Goal: Find specific page/section

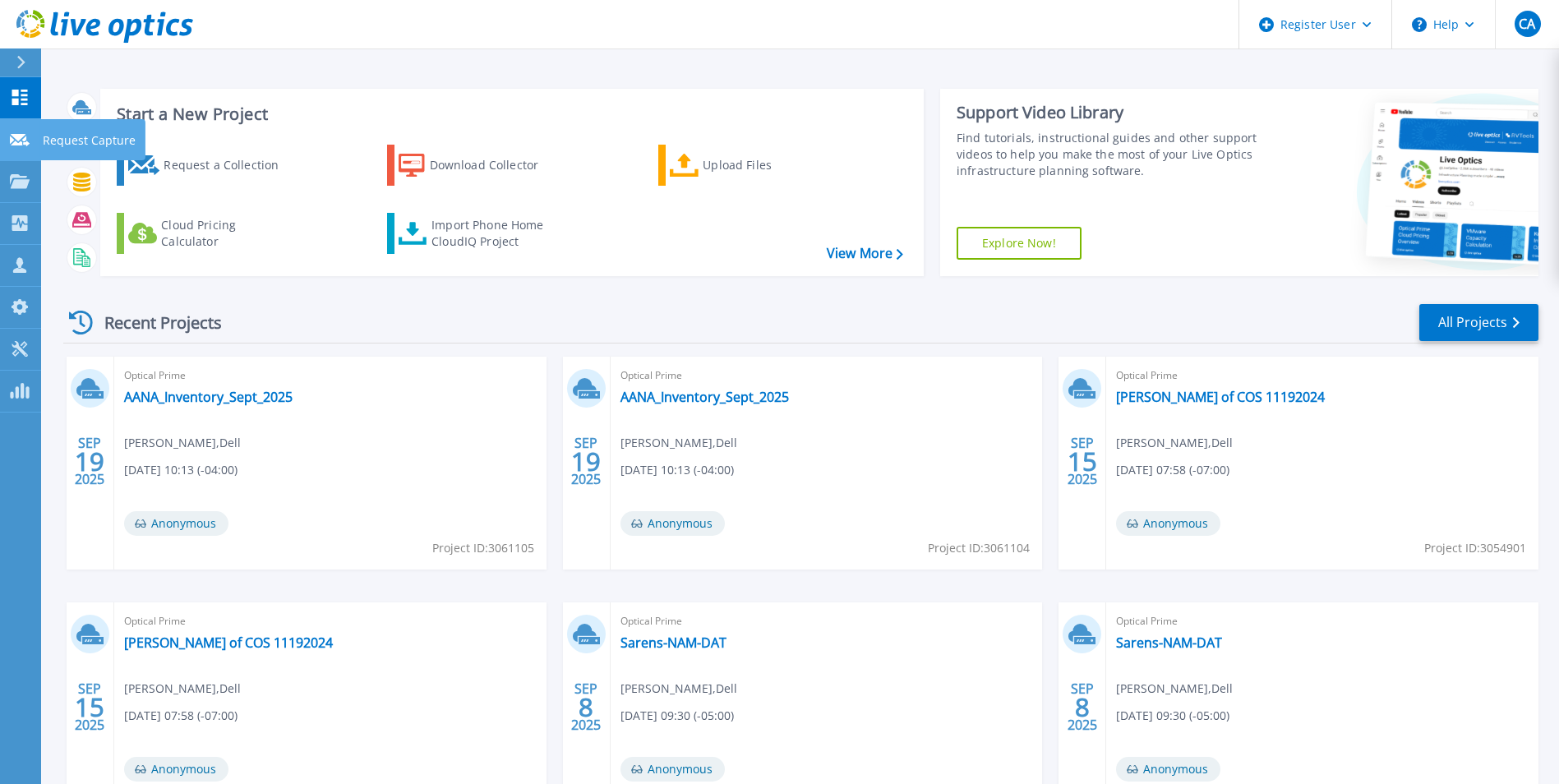
click at [27, 139] on icon at bounding box center [19, 139] width 20 height 12
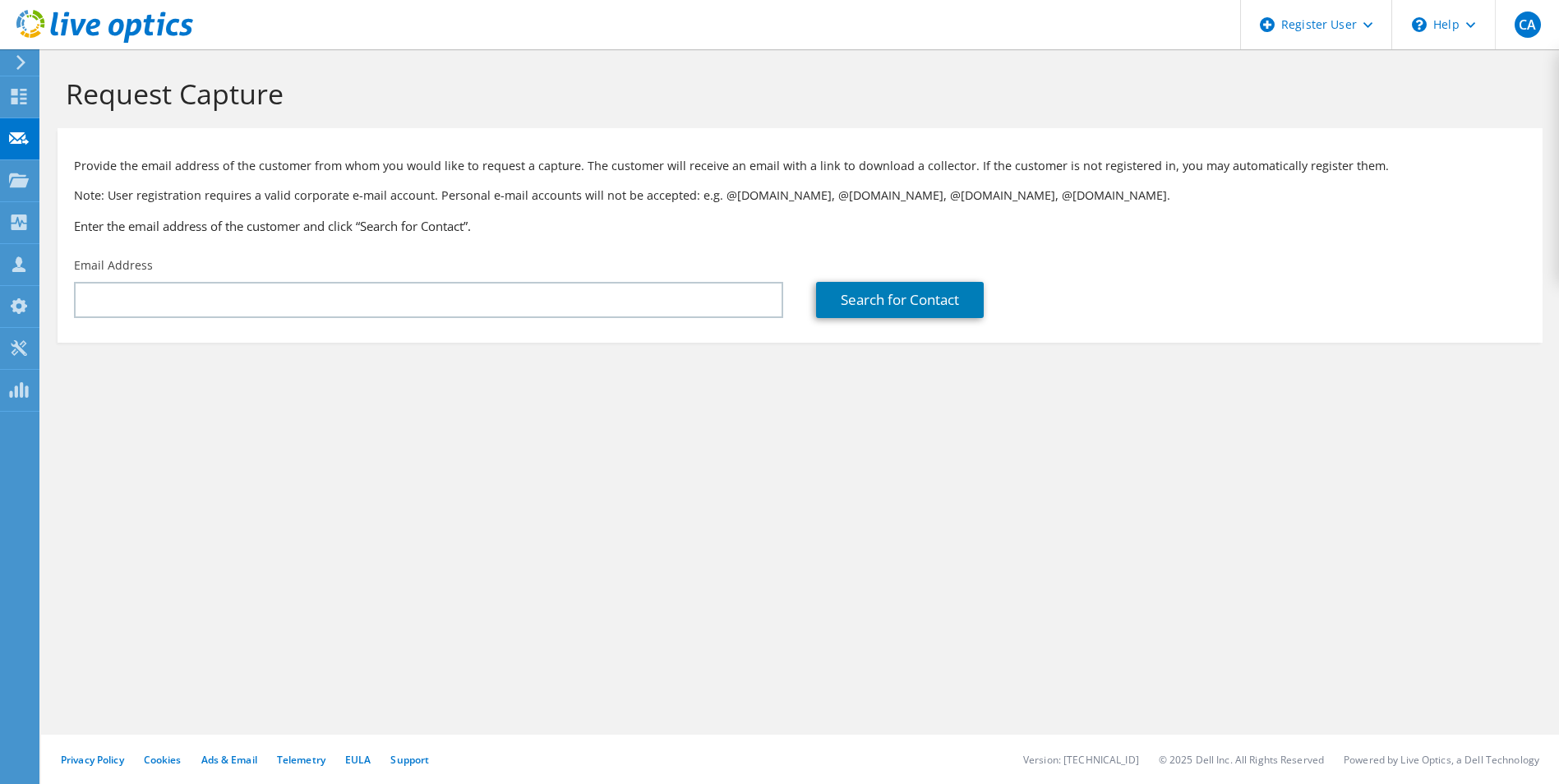
click at [9, 53] on div at bounding box center [96, 28] width 193 height 55
click at [10, 173] on icon at bounding box center [18, 180] width 20 height 15
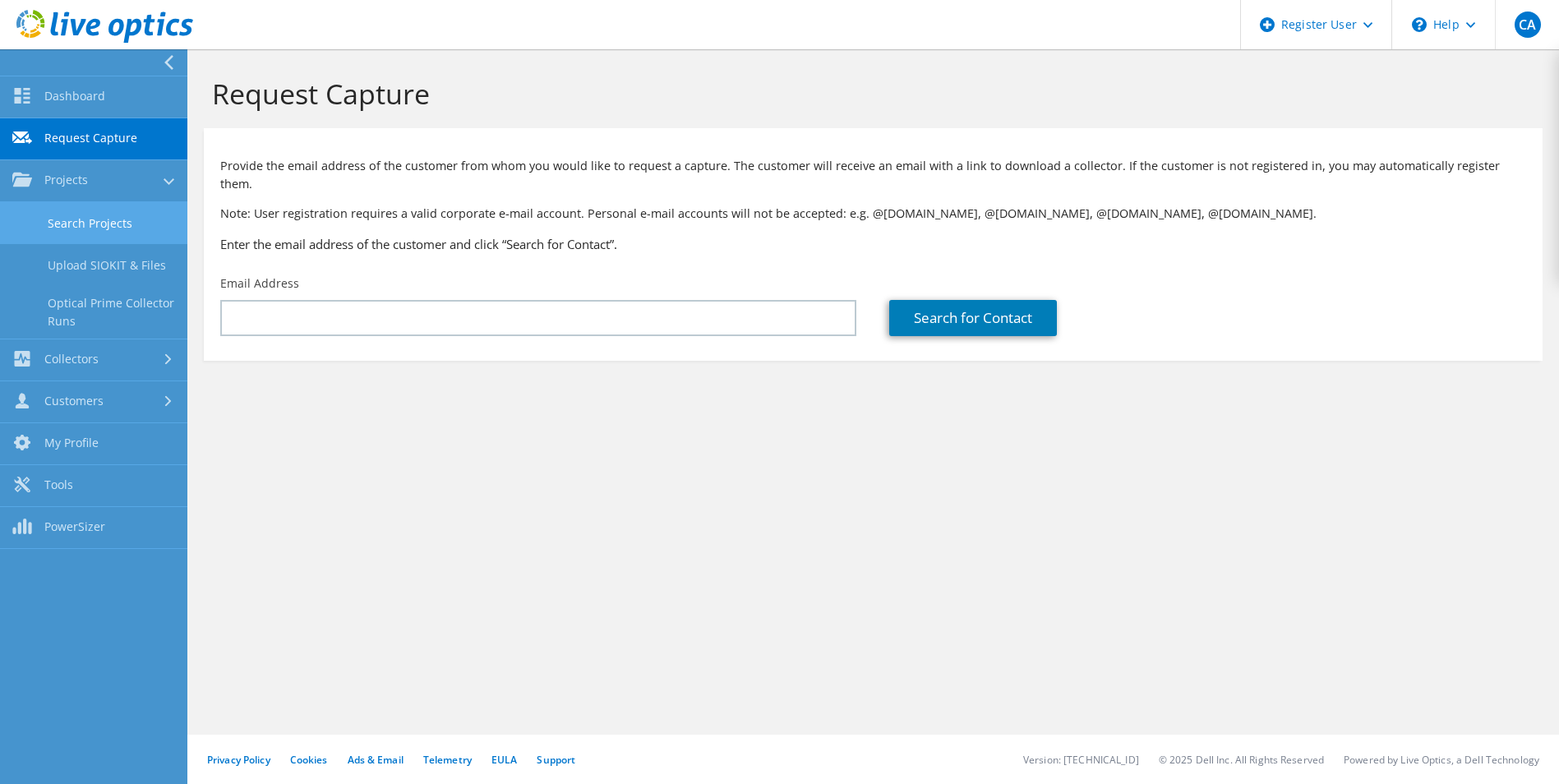
click at [96, 236] on link "Search Projects" at bounding box center [94, 223] width 187 height 42
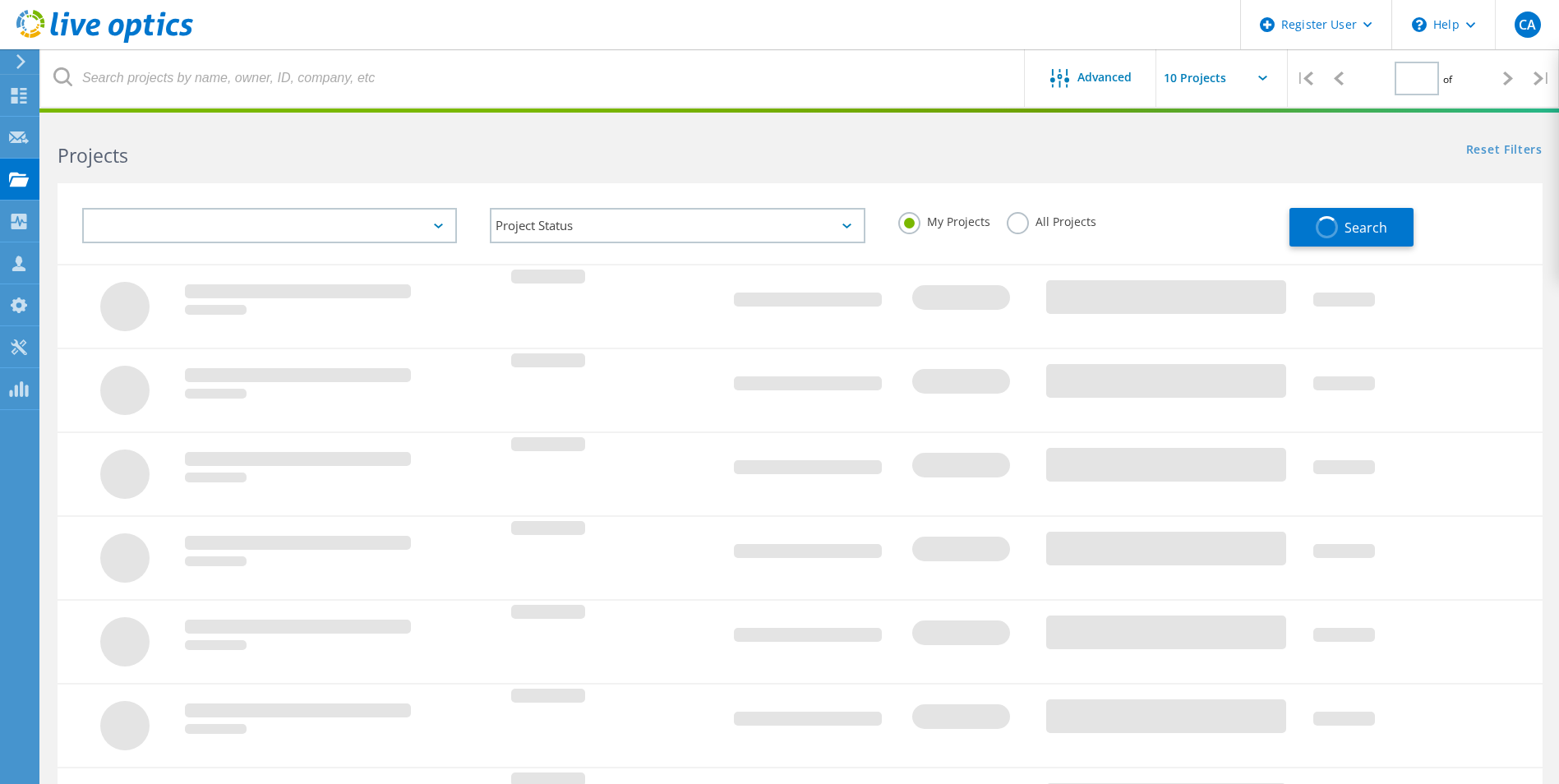
type input "1"
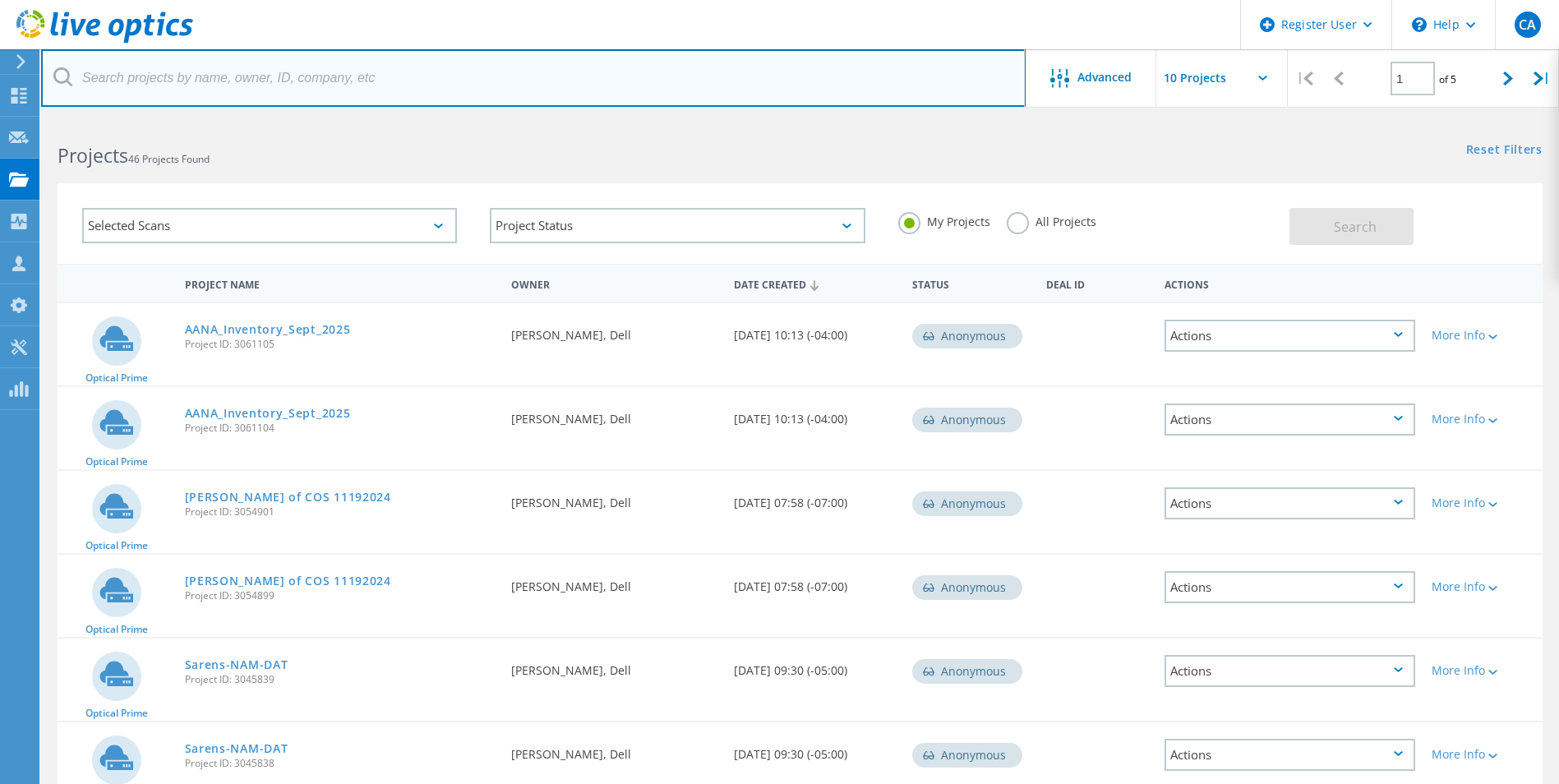
click at [129, 91] on input "text" at bounding box center [533, 78] width 985 height 57
type input "sam.mckay@centricsoftware.com"
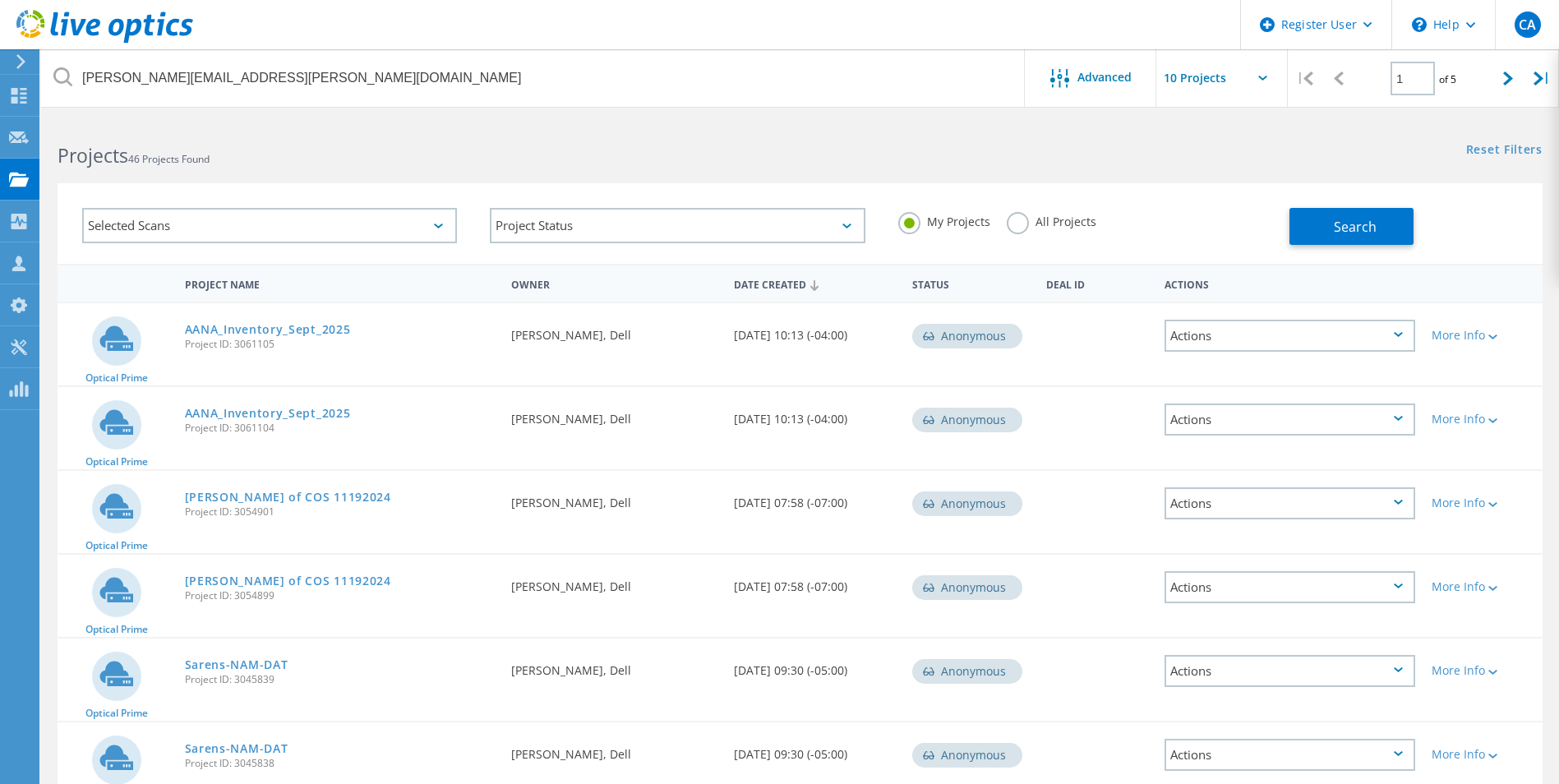
click at [1019, 221] on label "All Projects" at bounding box center [1052, 220] width 90 height 15
click at [0, 0] on input "All Projects" at bounding box center [0, 0] width 0 height 0
click at [1336, 233] on span "Search" at bounding box center [1355, 226] width 43 height 18
